Goal: Transaction & Acquisition: Book appointment/travel/reservation

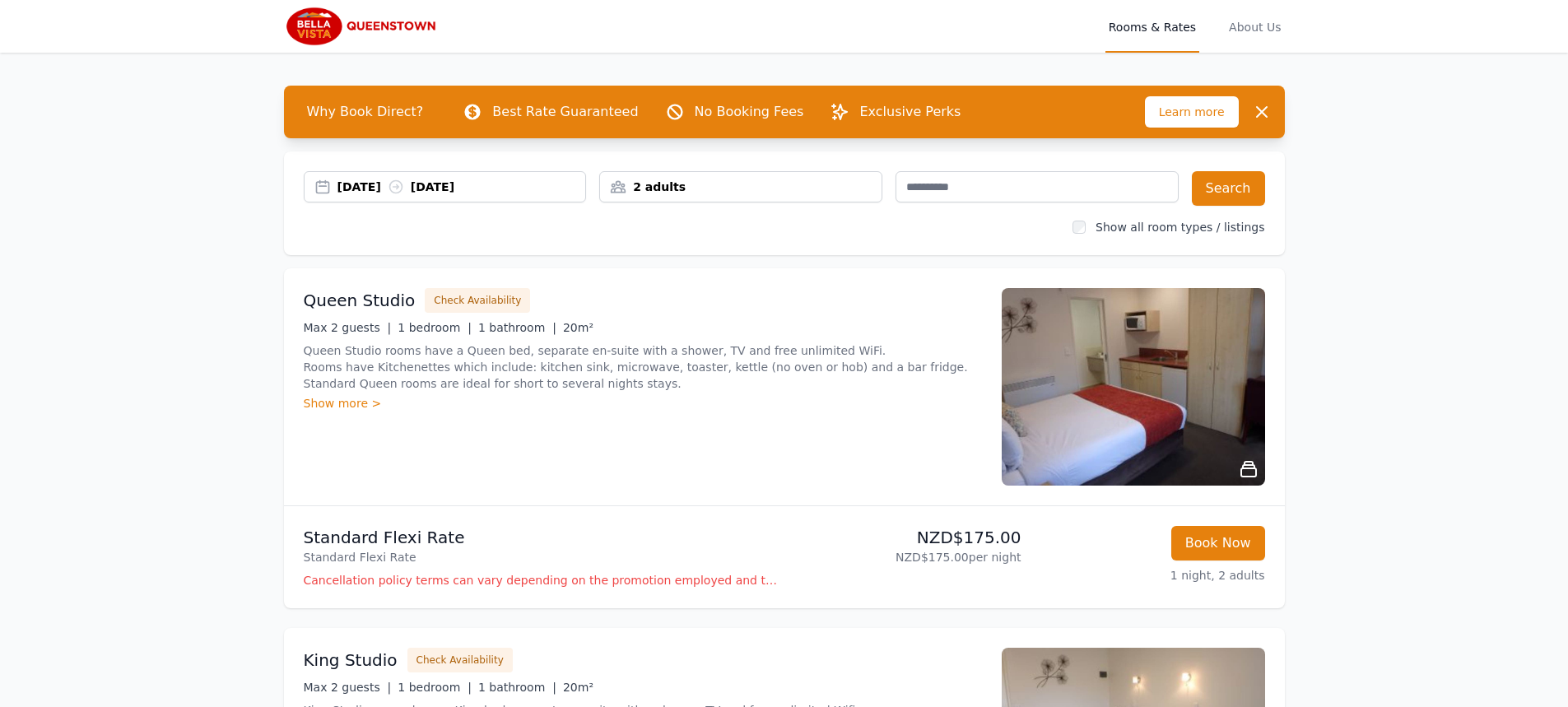
click at [353, 190] on div "31 Aug 2025 01 Sep 2025" at bounding box center [461, 187] width 248 height 17
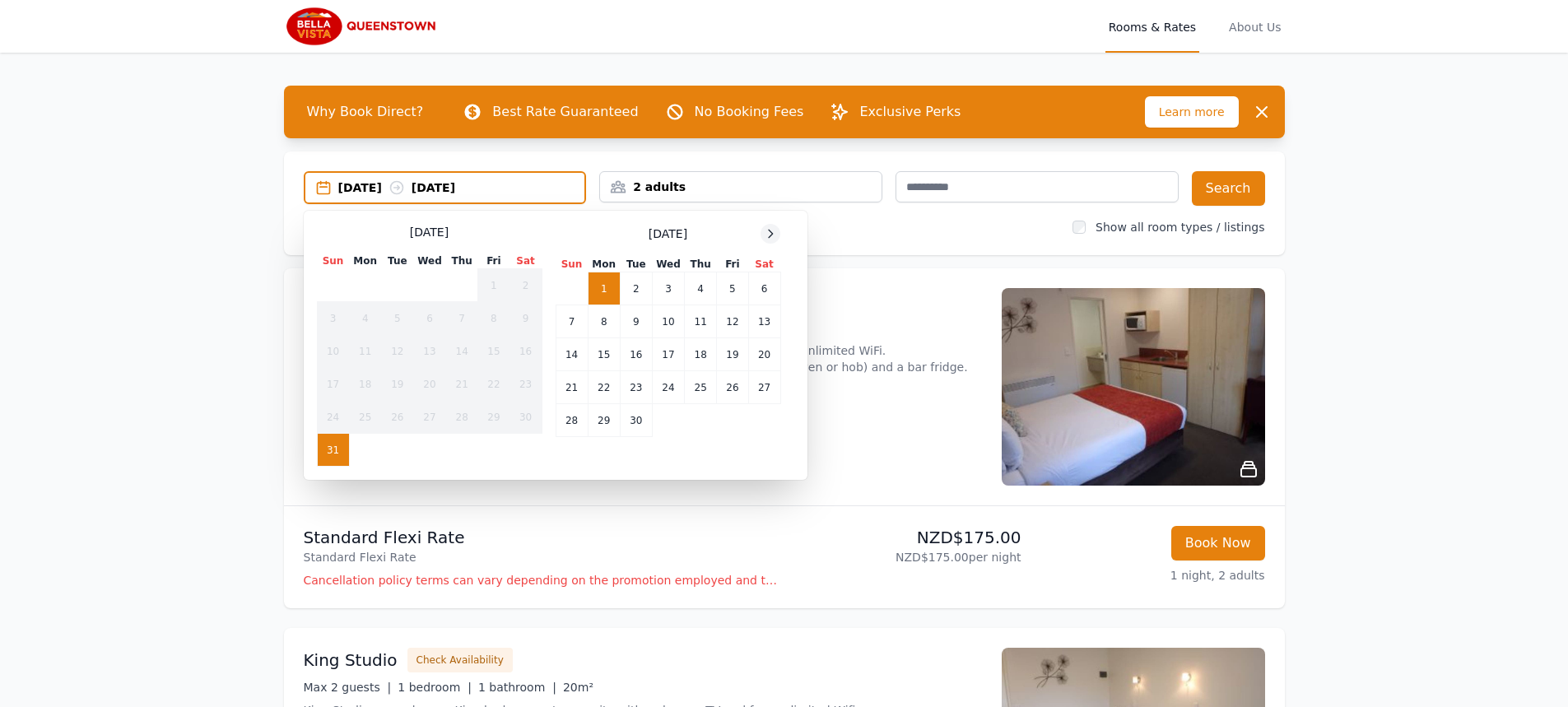
click at [774, 232] on icon at bounding box center [770, 233] width 14 height 14
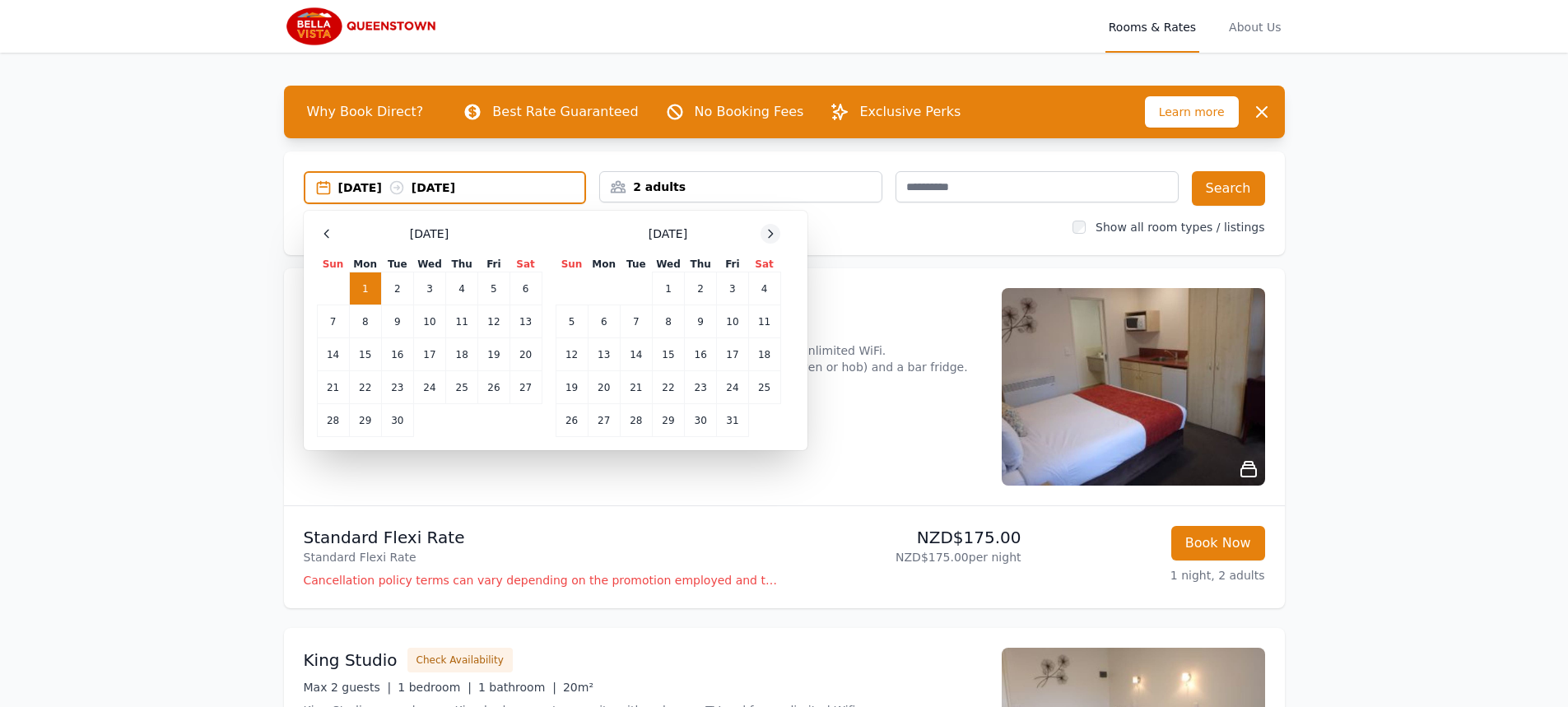
click at [777, 231] on icon at bounding box center [770, 233] width 14 height 14
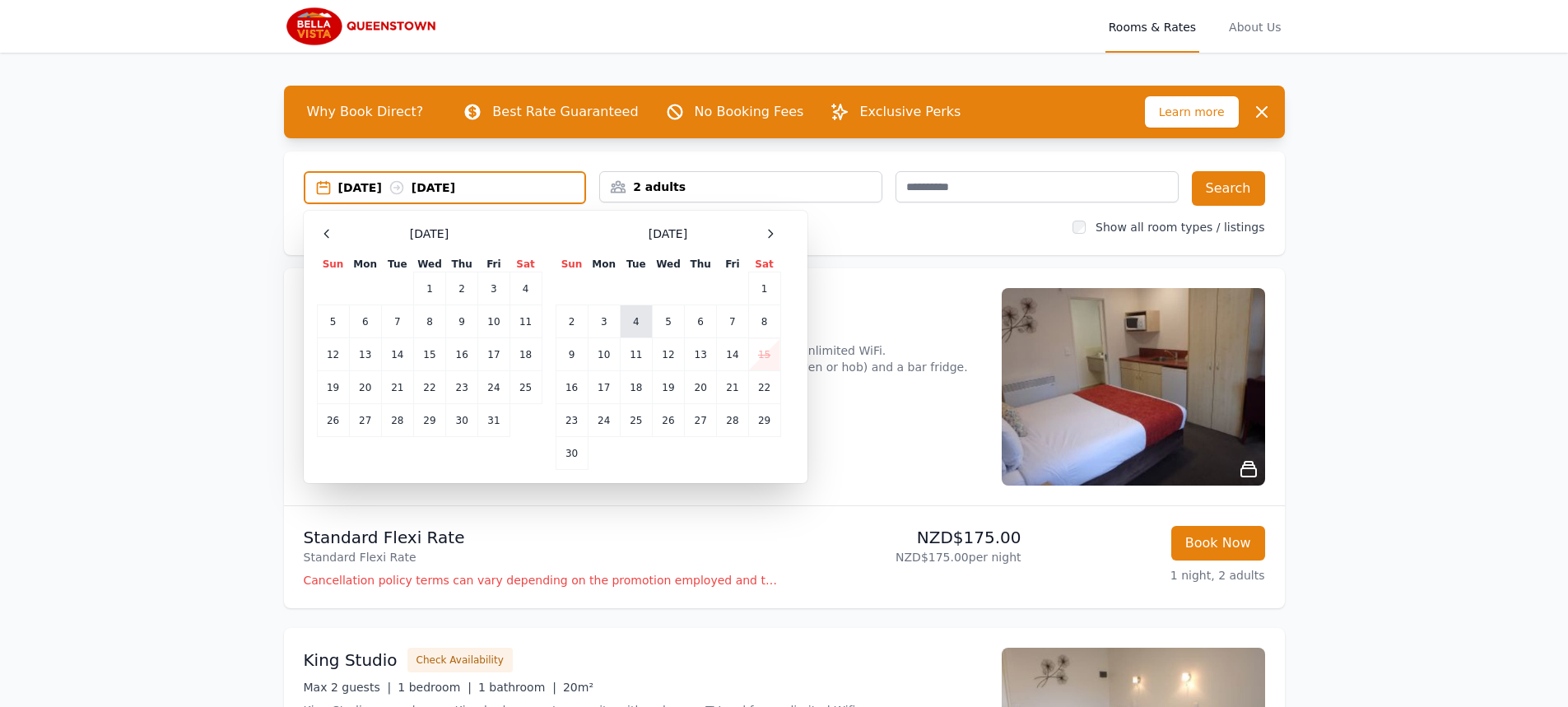
click at [638, 332] on td "4" at bounding box center [635, 322] width 32 height 33
click at [766, 325] on td "8" at bounding box center [764, 322] width 32 height 33
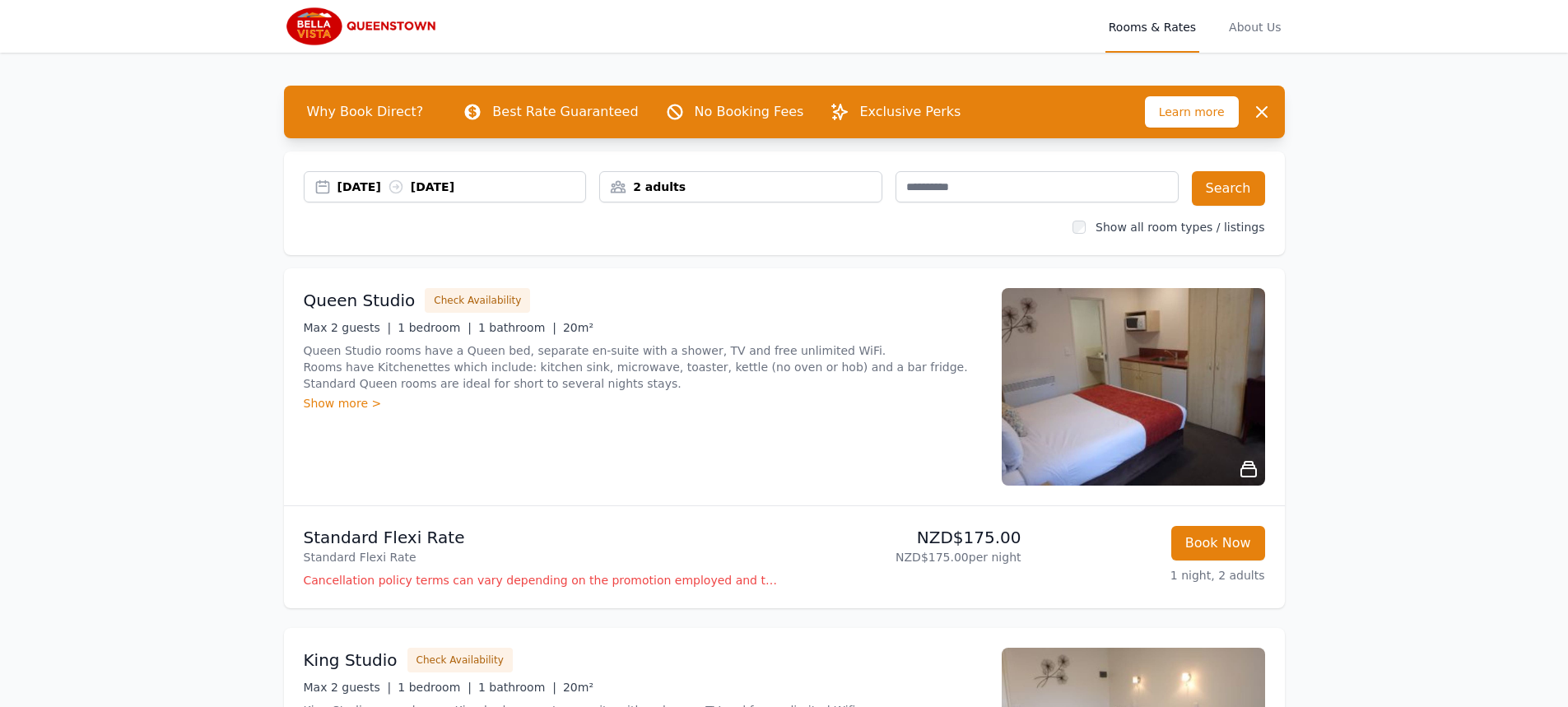
click at [666, 190] on div "2 adults" at bounding box center [740, 187] width 281 height 17
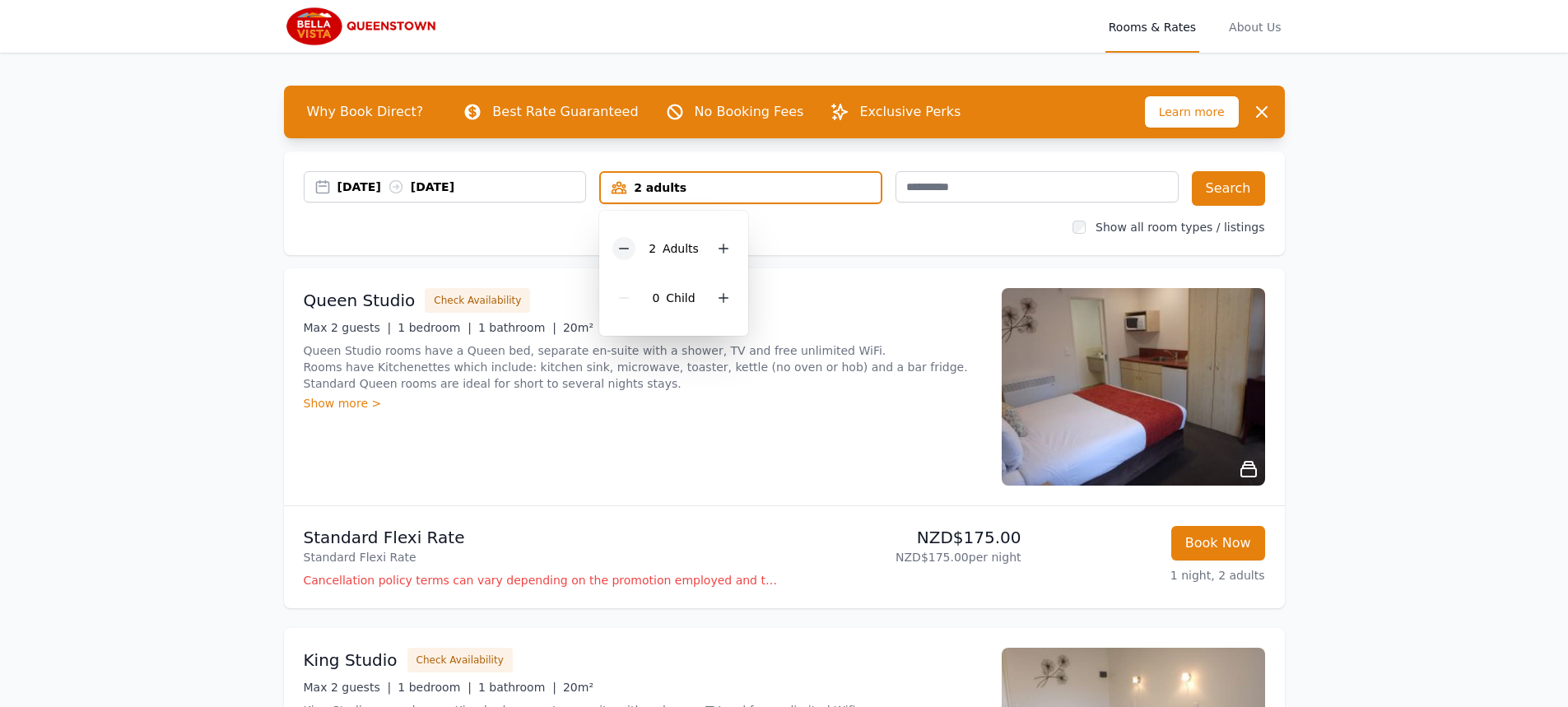
click at [623, 249] on icon at bounding box center [624, 249] width 14 height 14
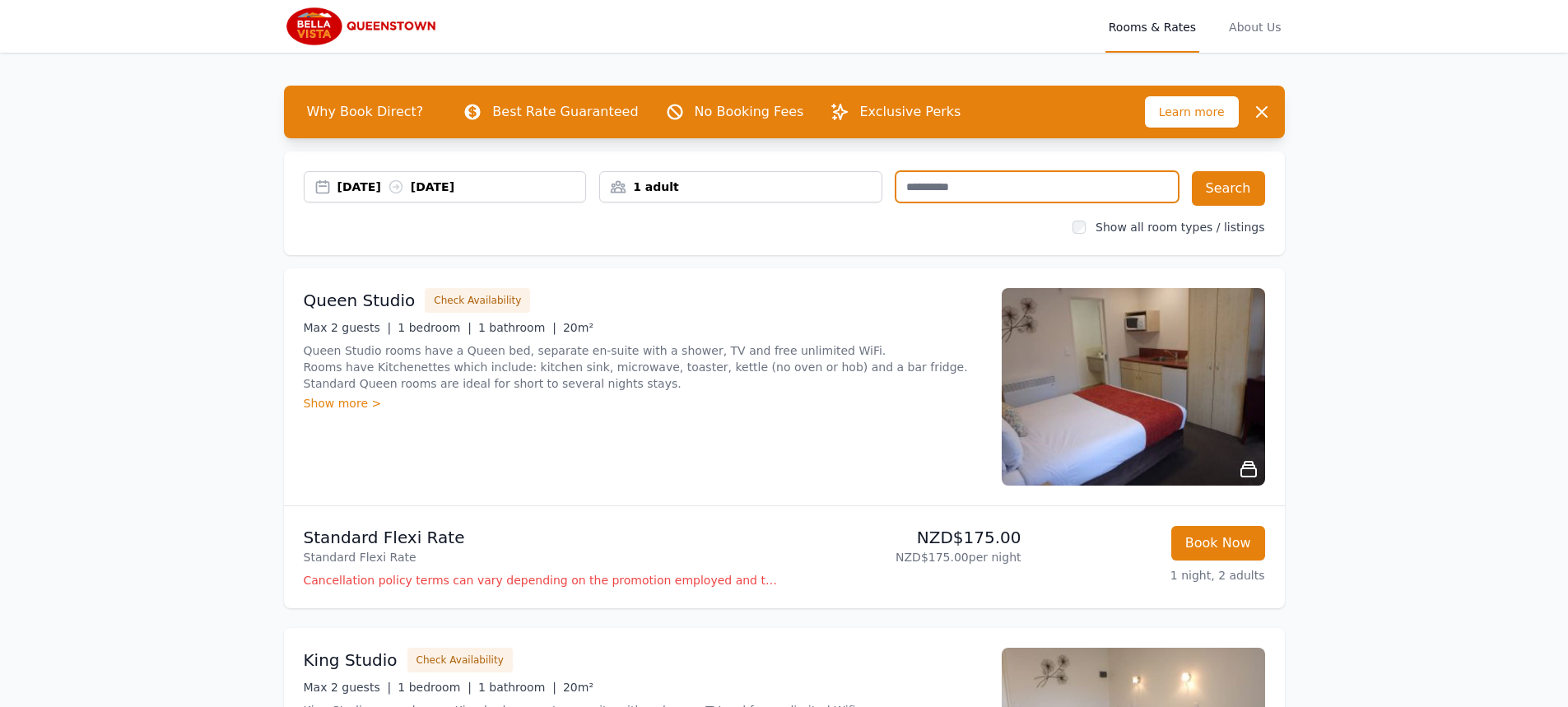
click at [1031, 190] on input "text" at bounding box center [1036, 187] width 283 height 31
paste input "********"
type input "********"
click at [1232, 185] on button "Search" at bounding box center [1228, 189] width 73 height 35
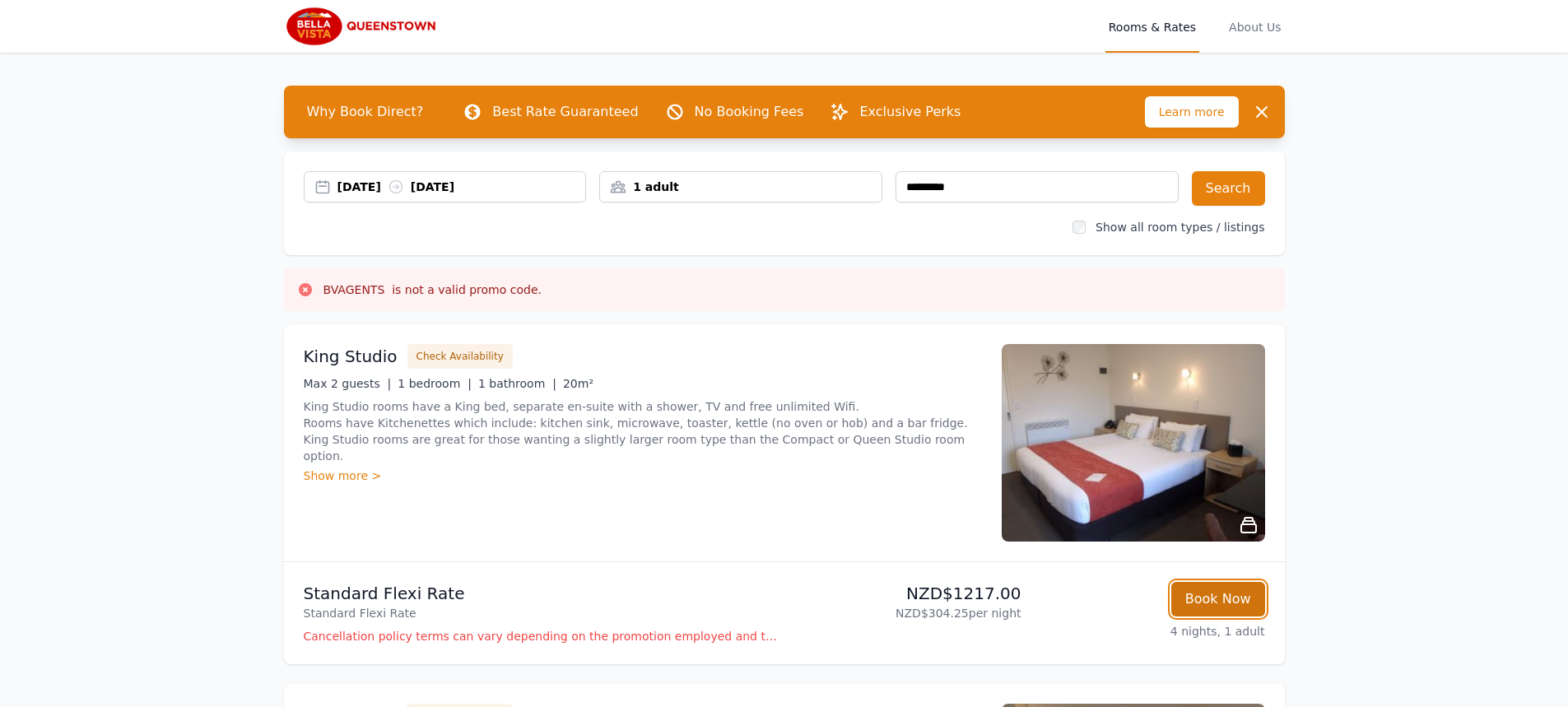
click at [1217, 605] on button "Book Now" at bounding box center [1218, 599] width 93 height 35
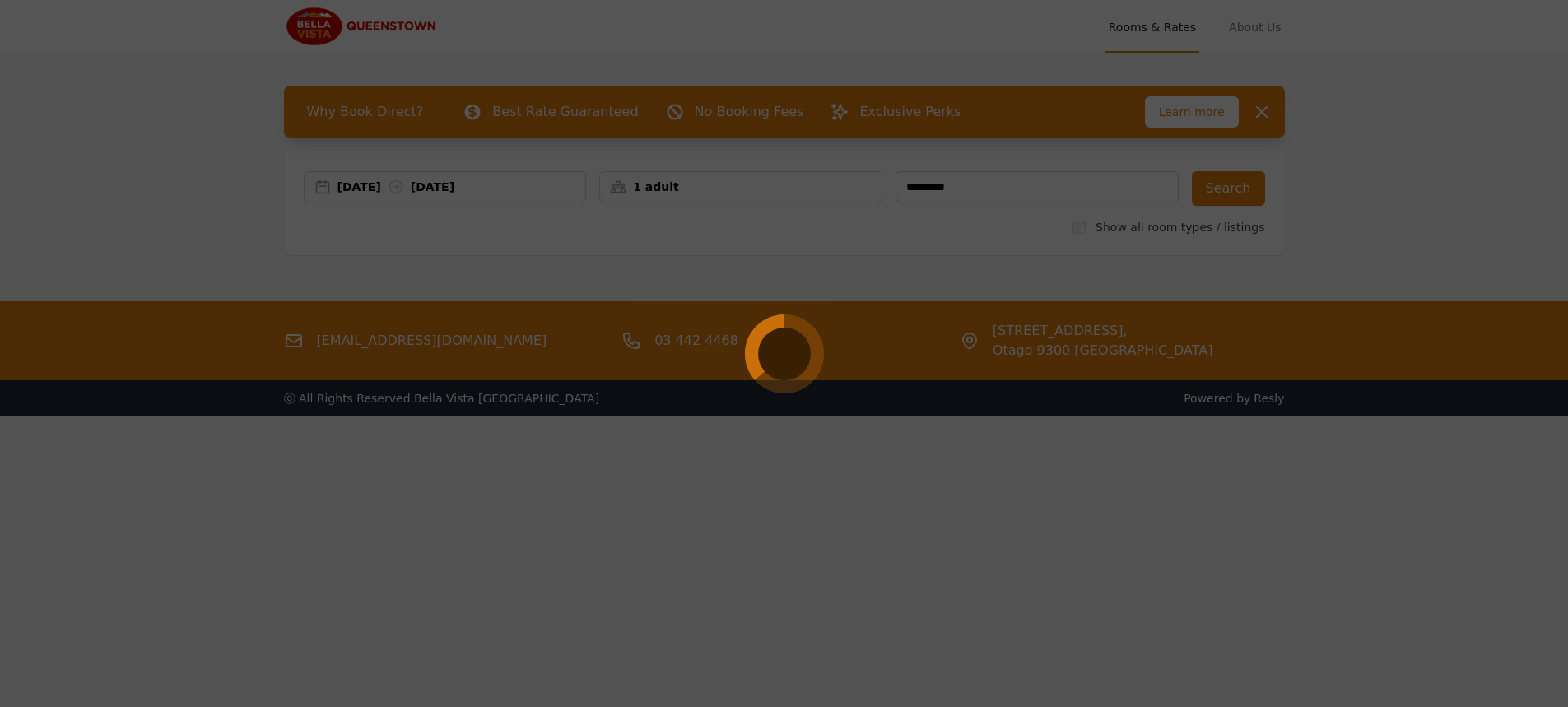
select select "**"
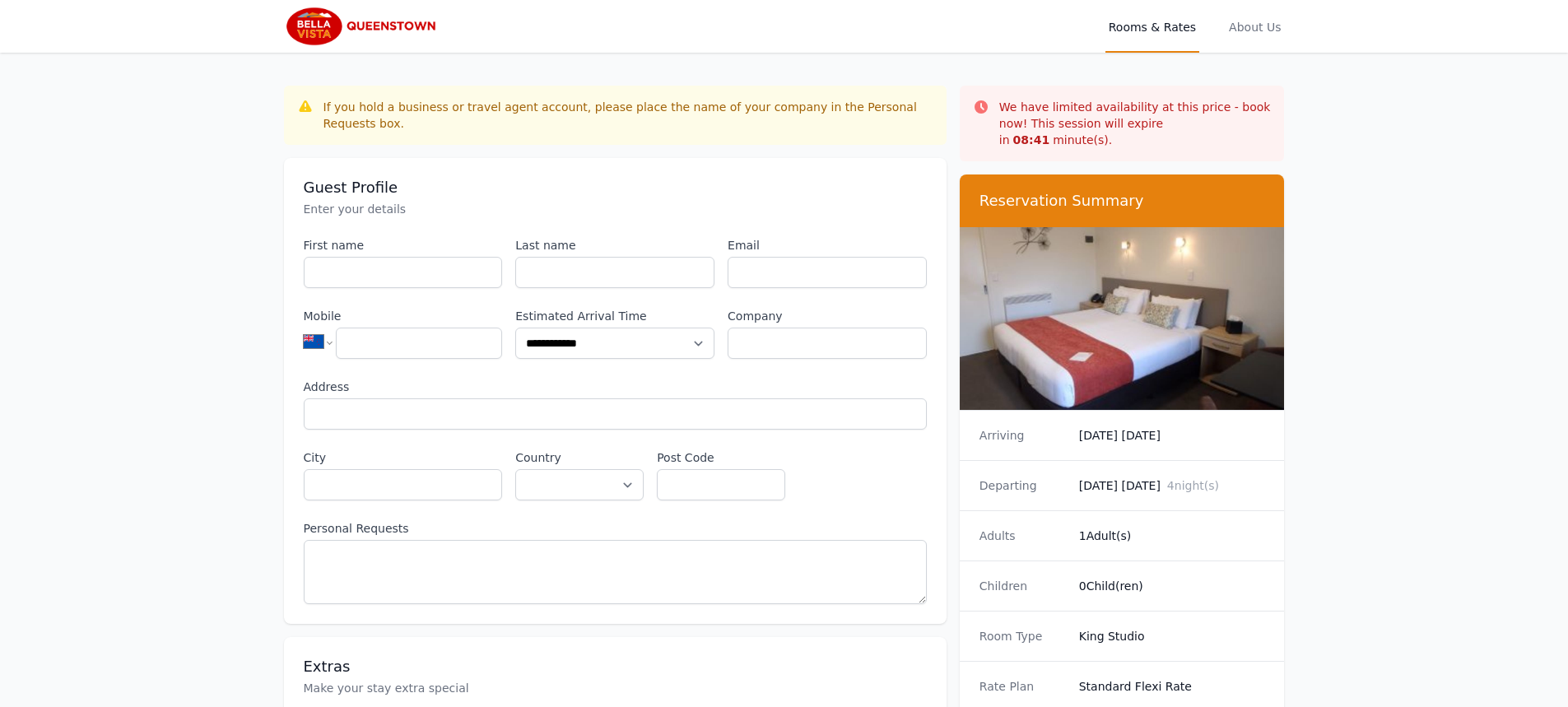
click at [1174, 34] on span "Rooms & Rates" at bounding box center [1152, 26] width 93 height 53
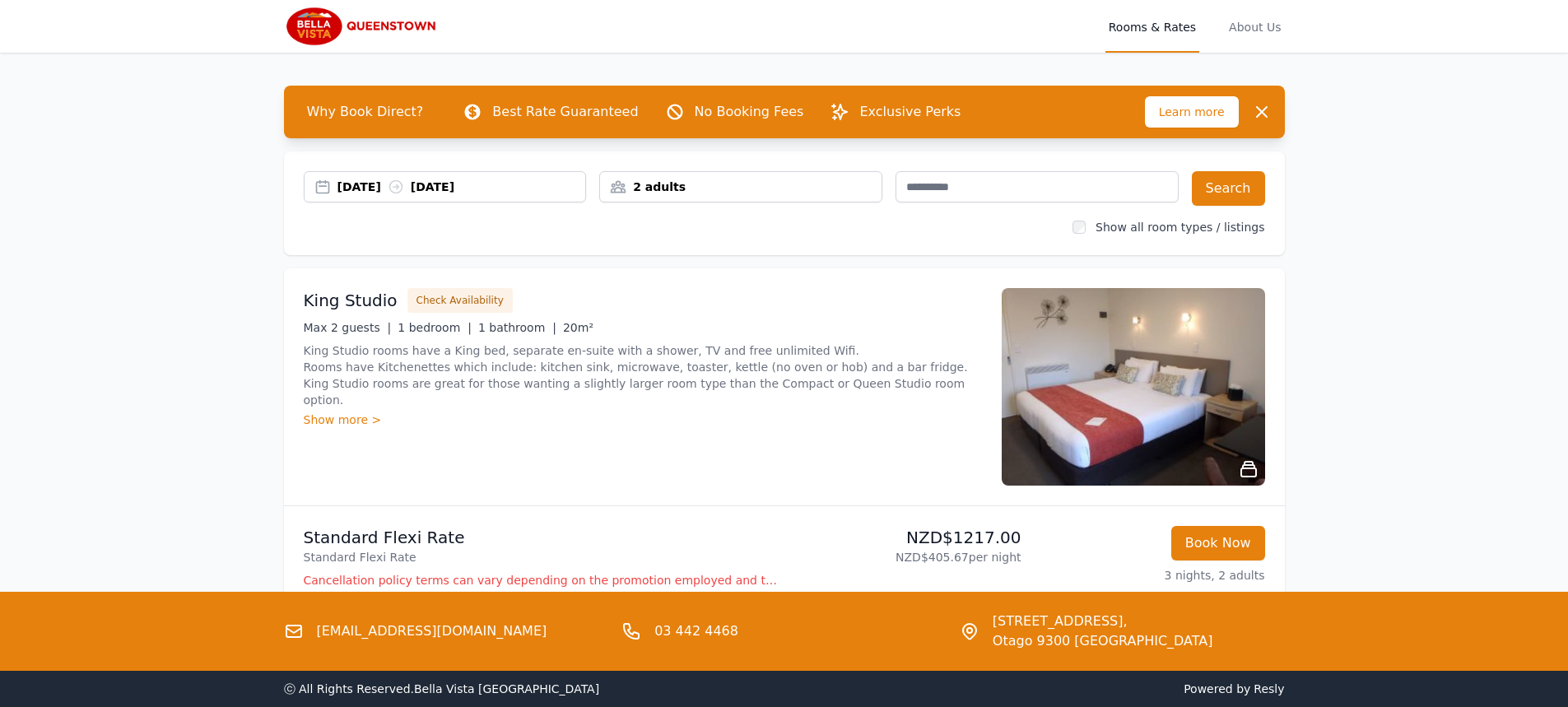
click at [374, 193] on div "07 Sep 2025 10 Sep 2025" at bounding box center [461, 187] width 248 height 17
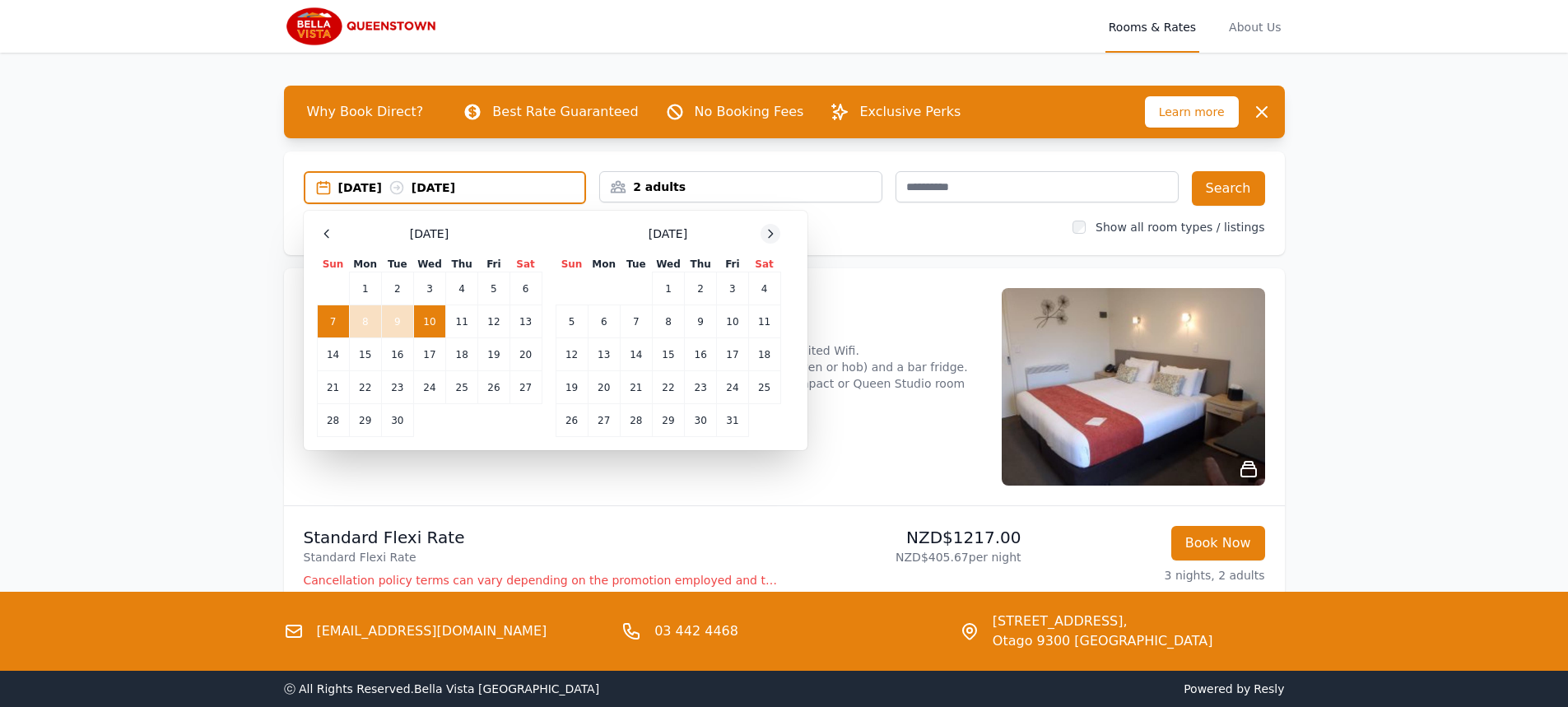
click at [769, 237] on icon at bounding box center [770, 233] width 4 height 8
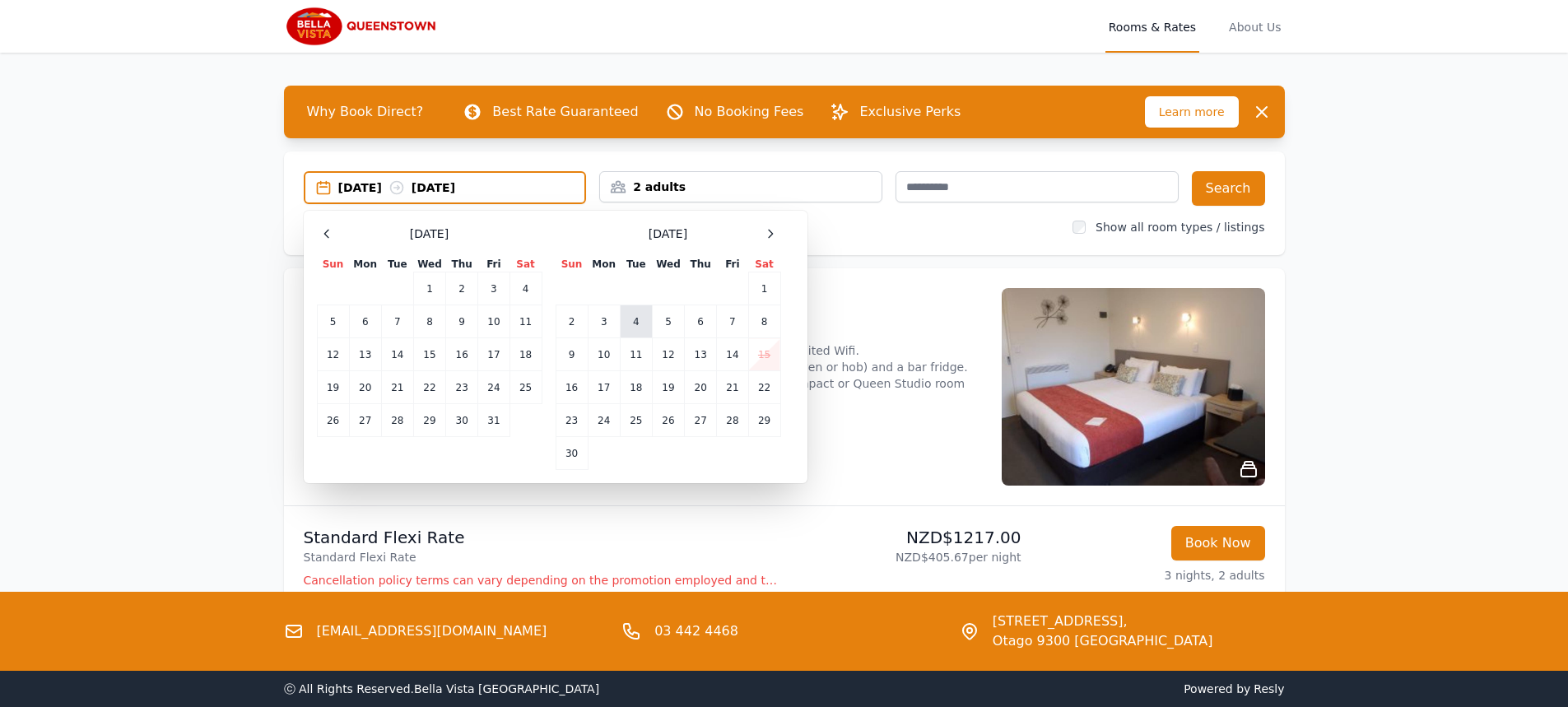
click at [638, 326] on td "4" at bounding box center [635, 322] width 32 height 33
click at [762, 329] on td "8" at bounding box center [764, 322] width 32 height 33
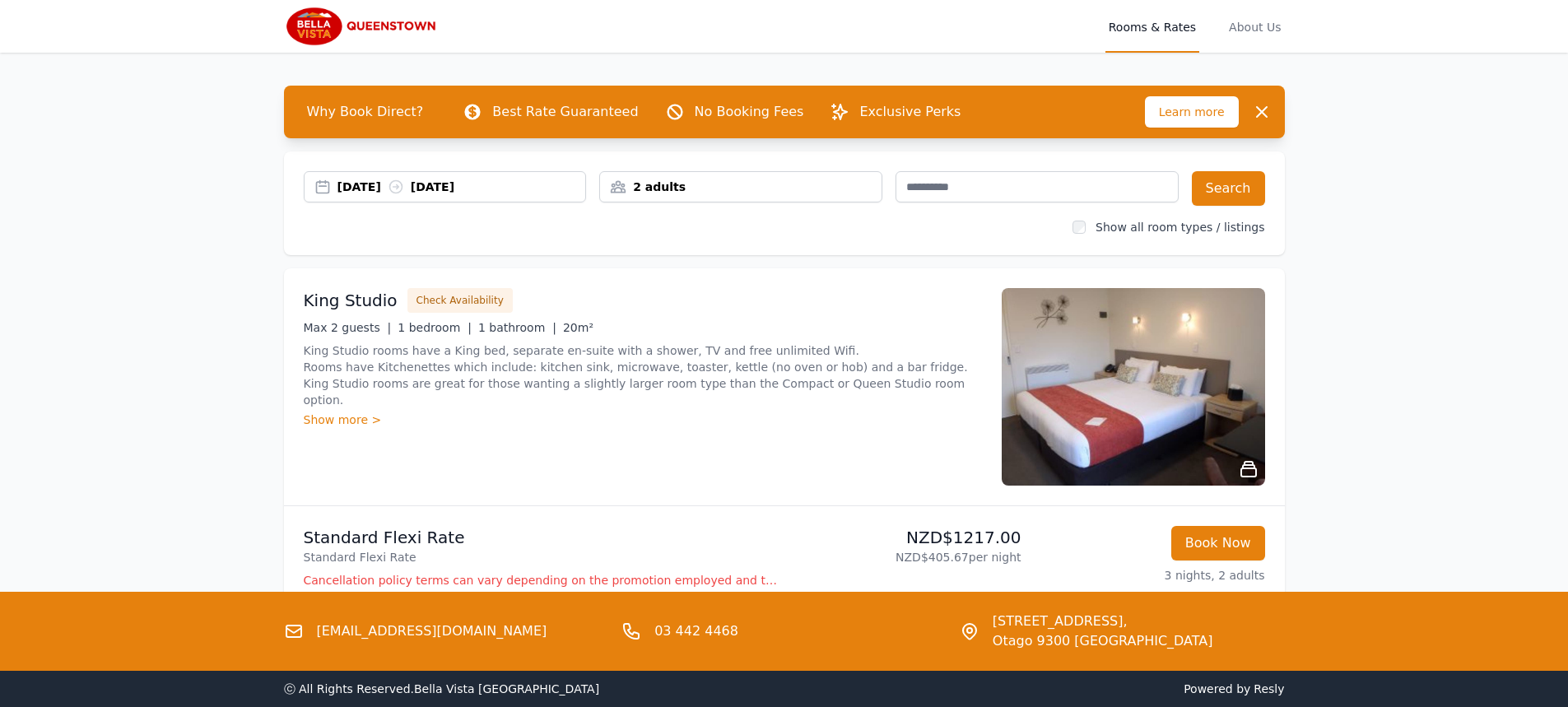
click at [662, 188] on div "2 adults" at bounding box center [740, 187] width 281 height 17
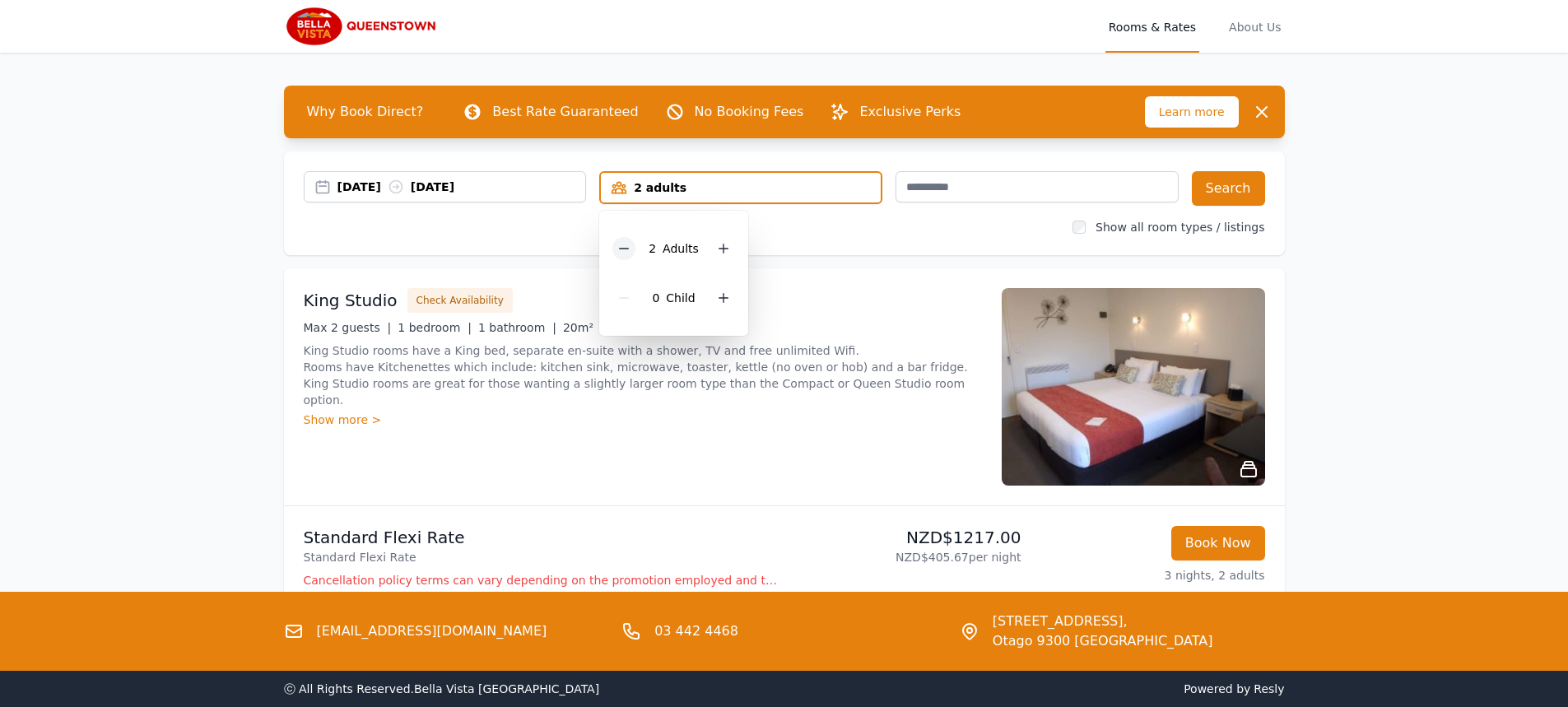
click at [625, 245] on icon at bounding box center [624, 249] width 14 height 14
click at [1239, 194] on button "Search" at bounding box center [1228, 189] width 73 height 35
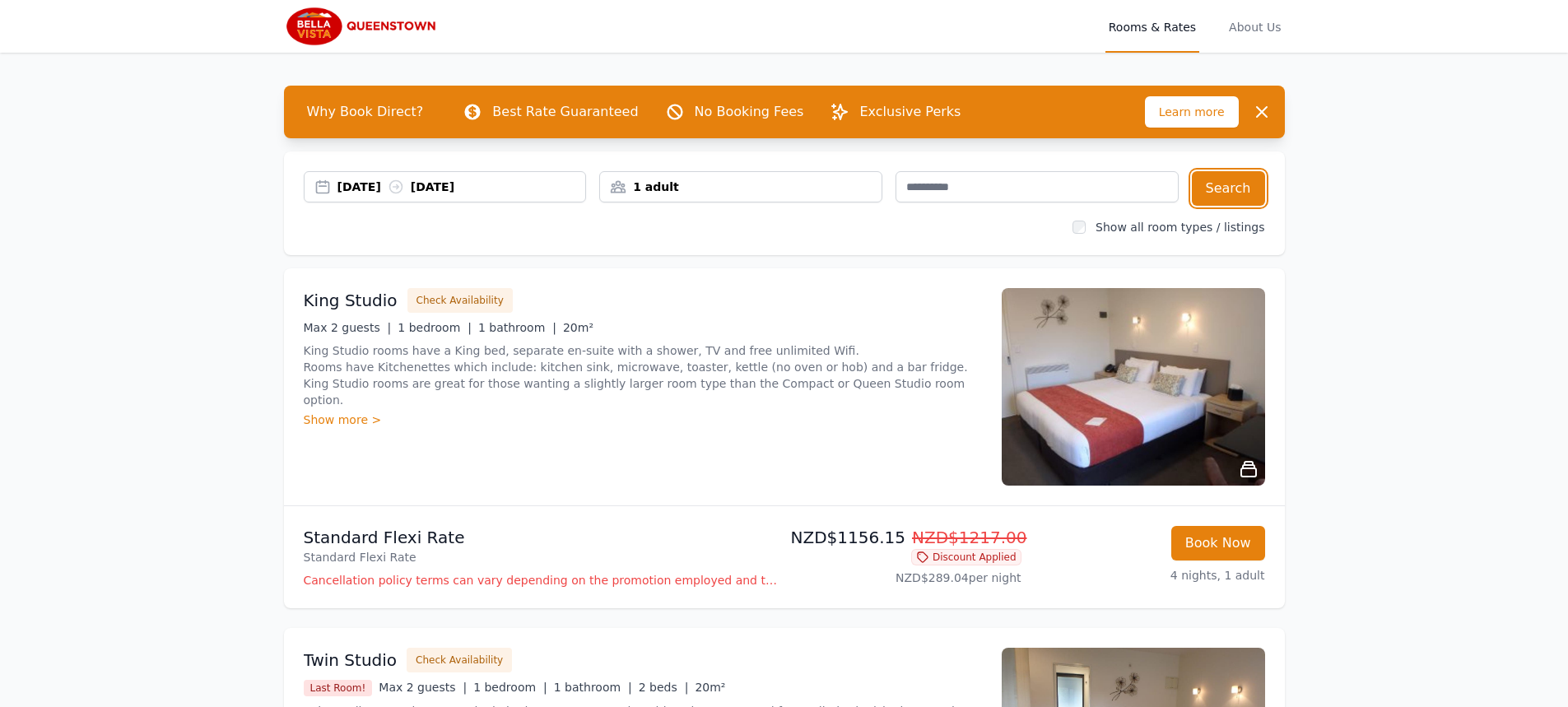
click at [362, 192] on div "04 Nov 2025 08 Nov 2025" at bounding box center [461, 187] width 248 height 17
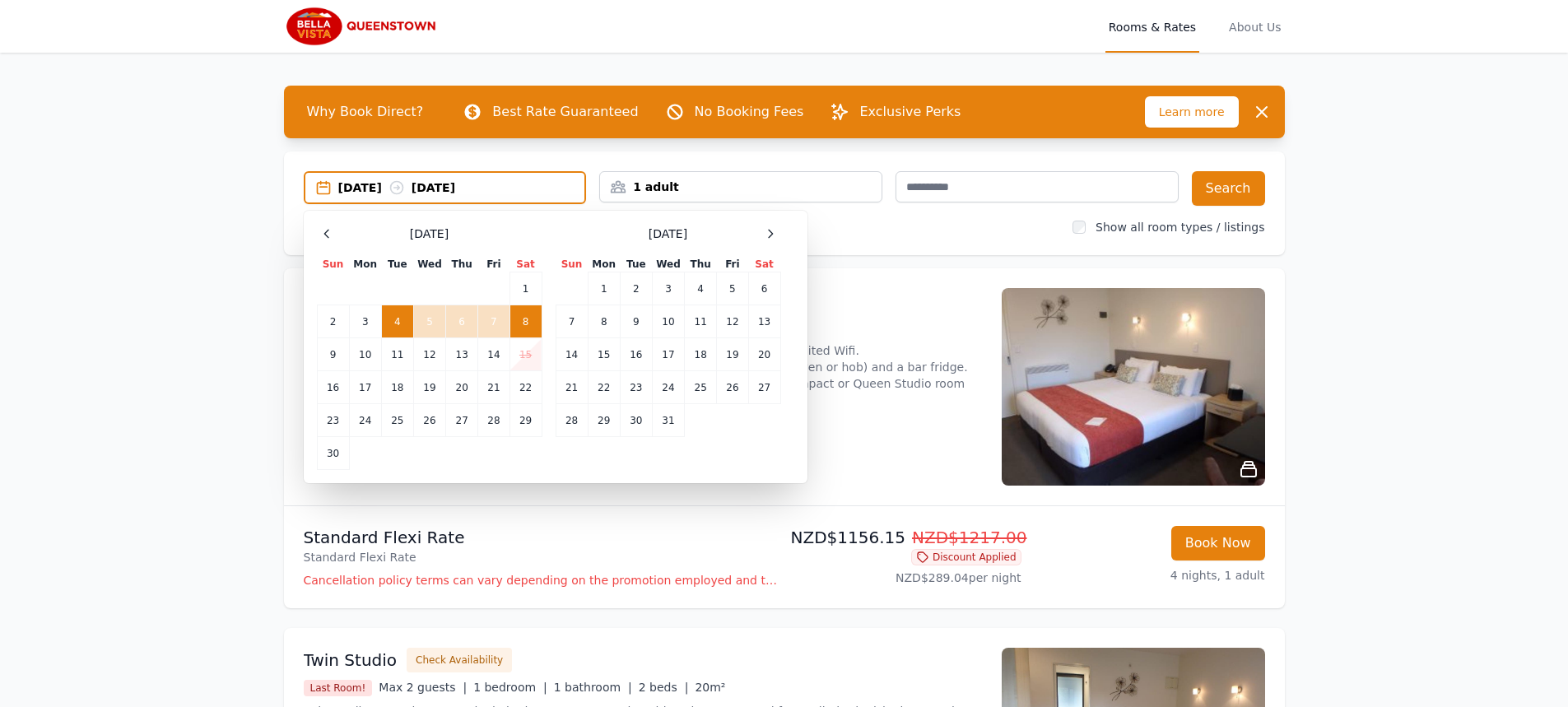
click at [526, 323] on td "8" at bounding box center [525, 322] width 32 height 33
click at [329, 355] on td "9" at bounding box center [333, 355] width 32 height 33
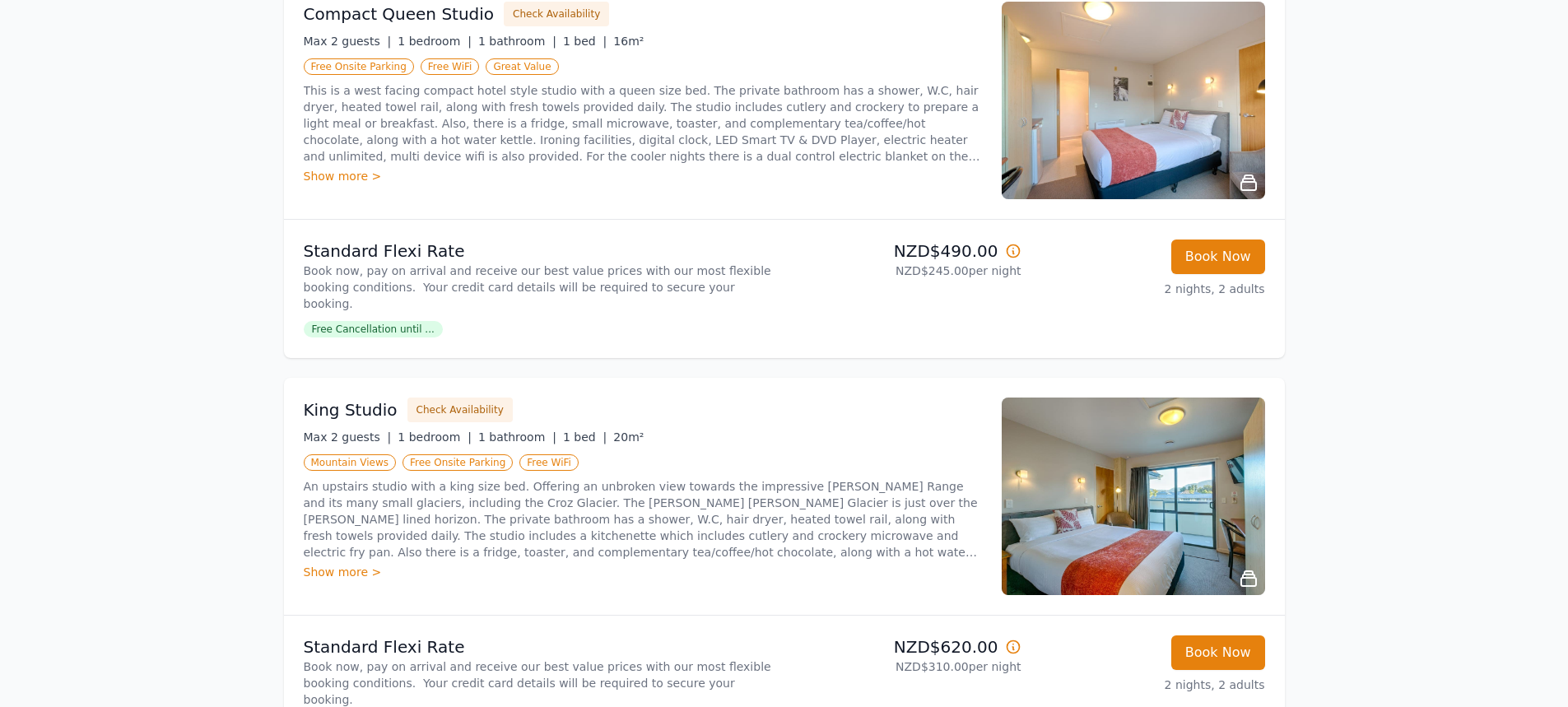
scroll to position [247, 0]
